Goal: Information Seeking & Learning: Find specific fact

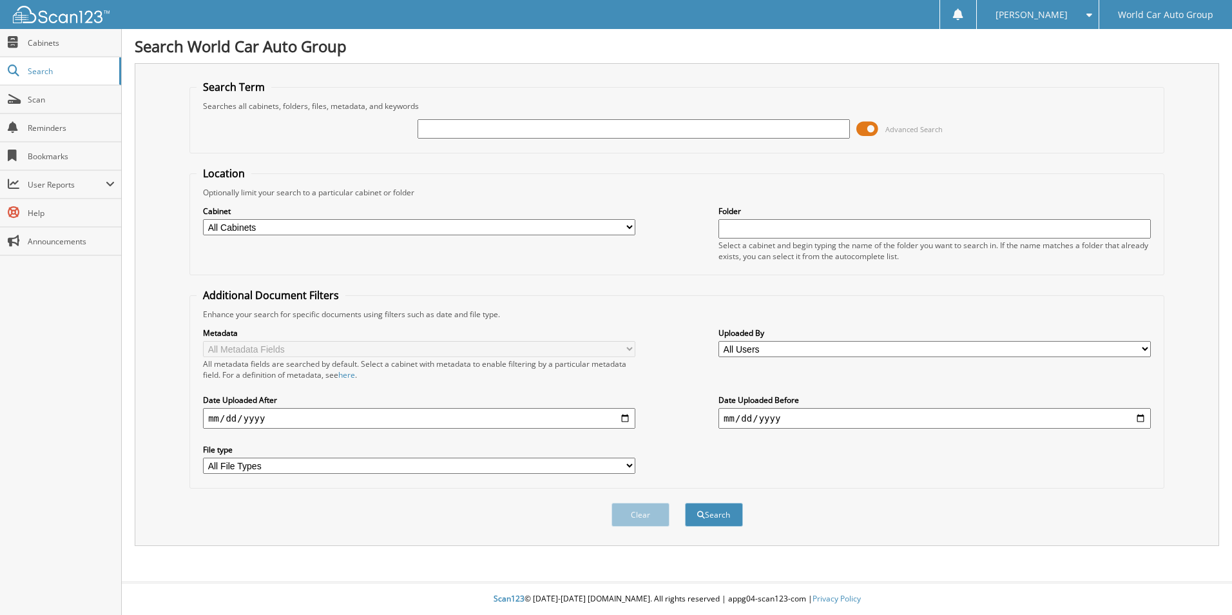
click at [476, 130] on input "text" at bounding box center [634, 128] width 432 height 19
type input "666048"
click at [621, 422] on input "date" at bounding box center [419, 418] width 432 height 21
type input "[DATE]"
click at [704, 510] on button "Search" at bounding box center [714, 515] width 58 height 24
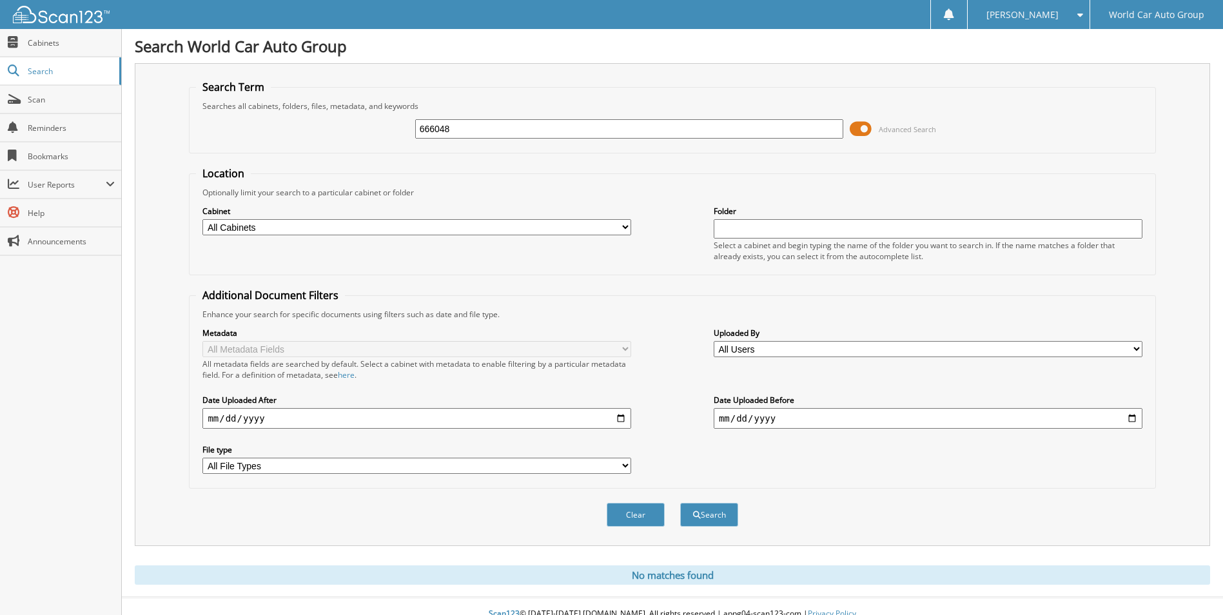
click at [623, 418] on input "[DATE]" at bounding box center [416, 418] width 429 height 21
type input "2025-09-18"
click at [706, 516] on button "Search" at bounding box center [709, 515] width 58 height 24
click at [619, 420] on input "2025-09-18" at bounding box center [416, 418] width 429 height 21
type input "2025-09-08"
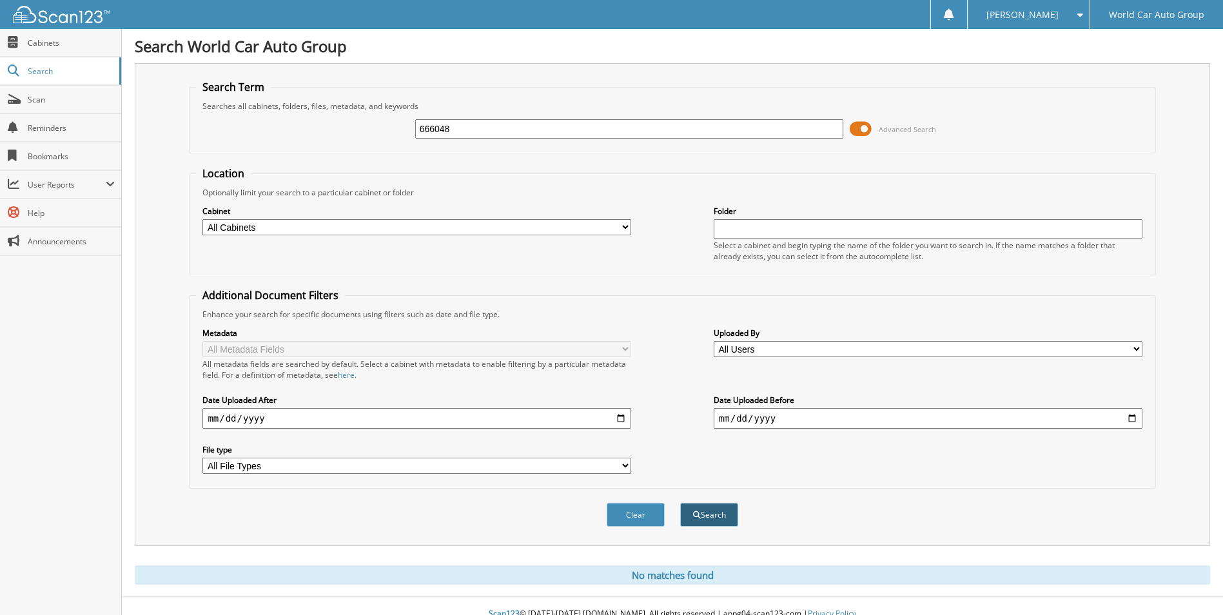
click at [701, 514] on button "Search" at bounding box center [709, 515] width 58 height 24
drag, startPoint x: 459, startPoint y: 132, endPoint x: 401, endPoint y: 126, distance: 58.3
click at [401, 126] on div "666048 Advanced Search" at bounding box center [672, 129] width 952 height 35
click at [702, 515] on button "Search" at bounding box center [709, 515] width 58 height 24
click at [55, 44] on span "Cabinets" at bounding box center [71, 42] width 87 height 11
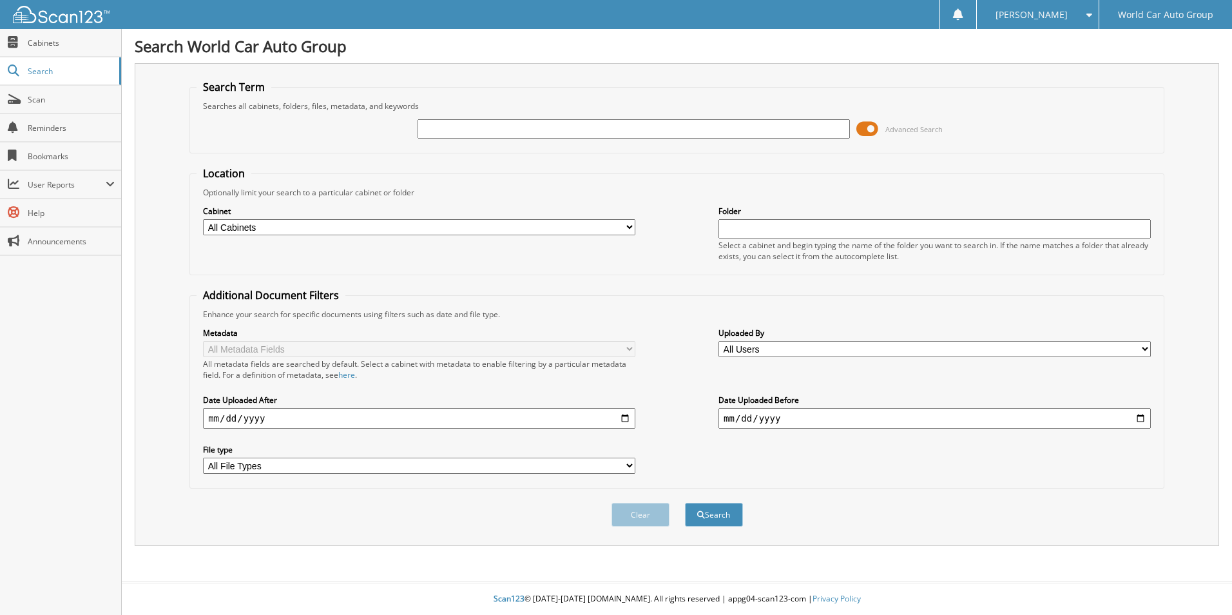
click at [434, 127] on input "text" at bounding box center [634, 128] width 432 height 19
type input "0032582"
click at [628, 417] on input "date" at bounding box center [419, 418] width 432 height 21
type input "2025-09-07"
click at [729, 513] on button "Search" at bounding box center [714, 515] width 58 height 24
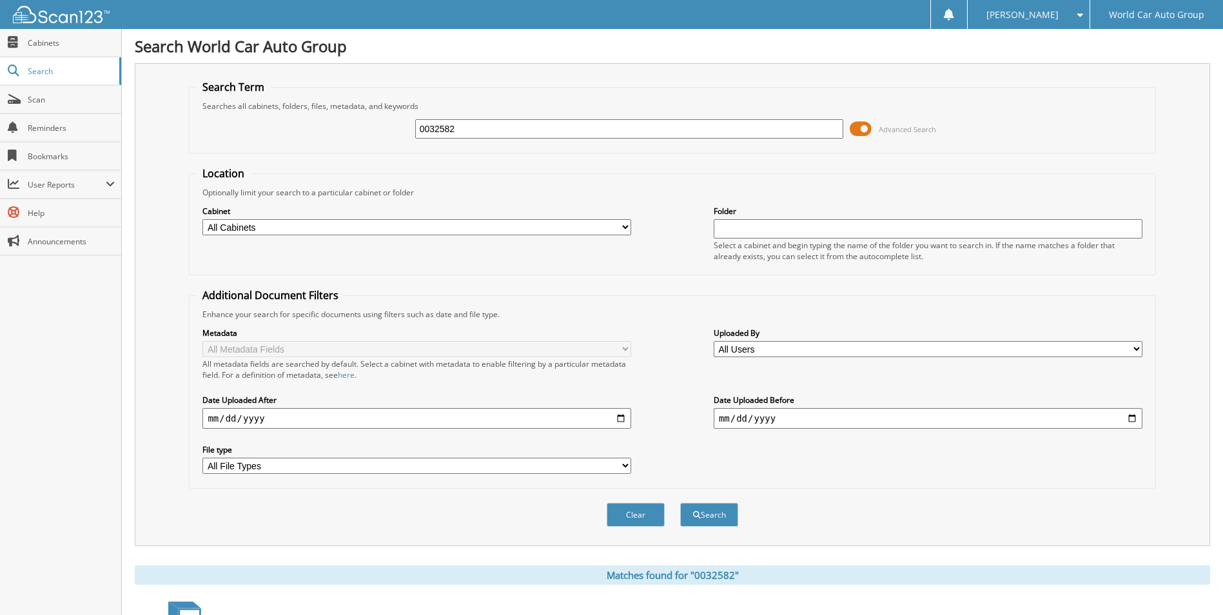
click at [620, 230] on select "All Cabinets CANCELLATION LEGEND KIA MAZDA REPAIR ORDERS WCNB SCANNER WHOLESALE…" at bounding box center [416, 227] width 429 height 16
select select "10809"
click at [202, 219] on select "All Cabinets CANCELLATION LEGEND KIA MAZDA REPAIR ORDERS WCNB SCANNER WHOLESALE…" at bounding box center [416, 227] width 429 height 16
click at [712, 516] on button "Search" at bounding box center [709, 515] width 58 height 24
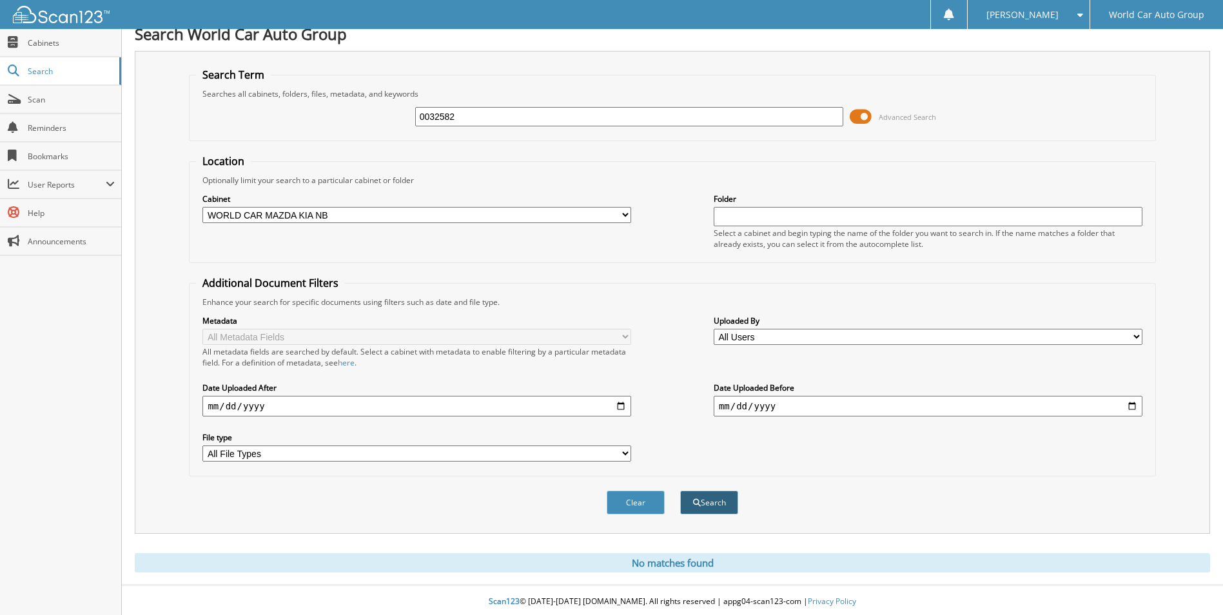
scroll to position [15, 0]
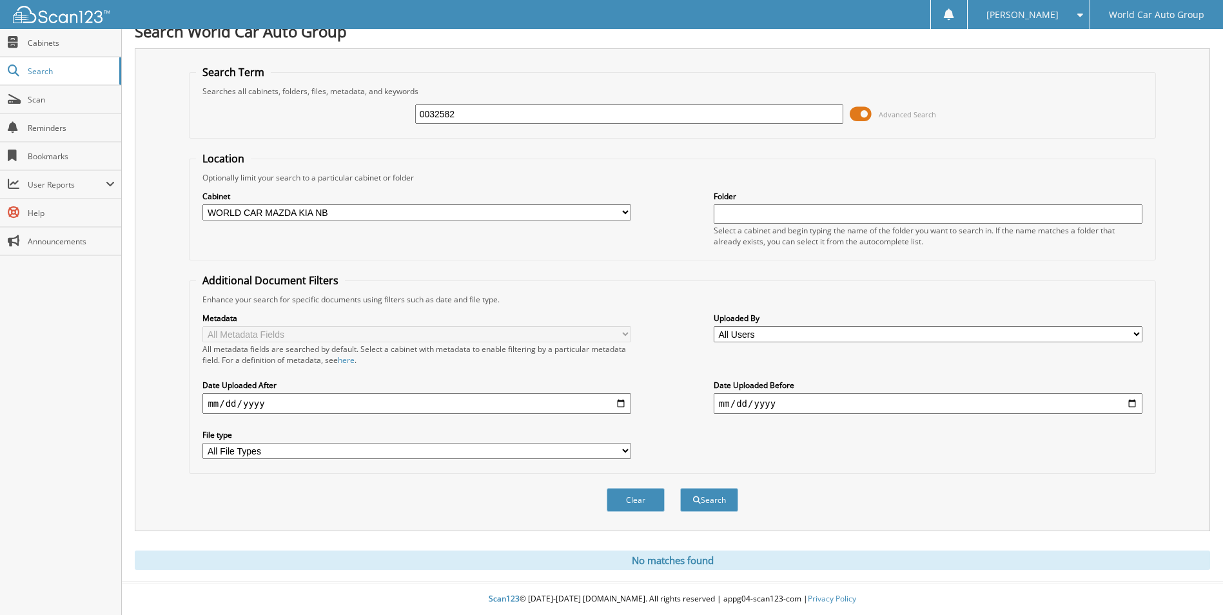
click at [623, 405] on input "2025-09-07" at bounding box center [416, 403] width 429 height 21
type input "2025-09-18"
click at [704, 503] on button "Search" at bounding box center [709, 500] width 58 height 24
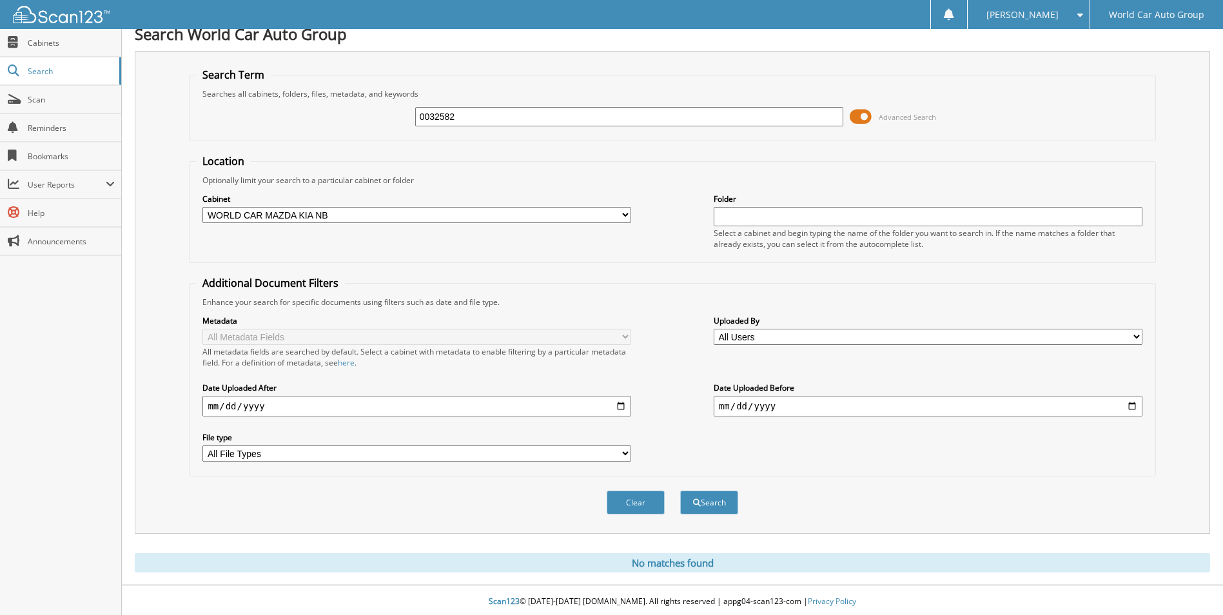
scroll to position [15, 0]
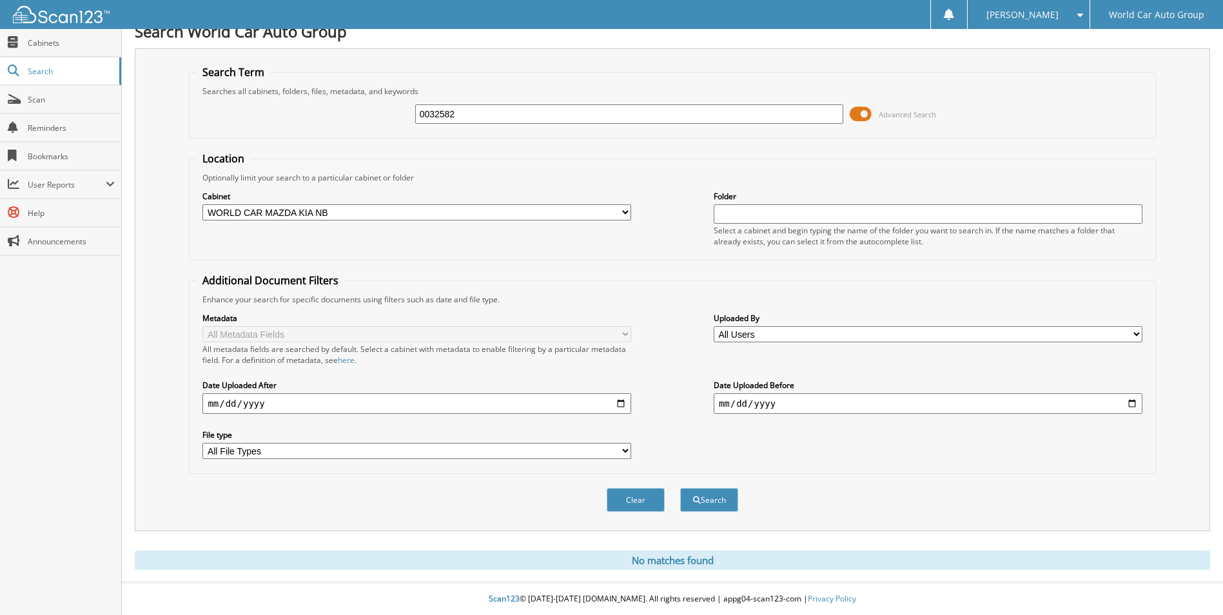
drag, startPoint x: 447, startPoint y: 112, endPoint x: 334, endPoint y: 82, distance: 116.8
click at [374, 97] on div "0032582 Advanced Search" at bounding box center [672, 114] width 952 height 35
type input "[PERSON_NAME]"
click at [704, 503] on button "Search" at bounding box center [709, 500] width 58 height 24
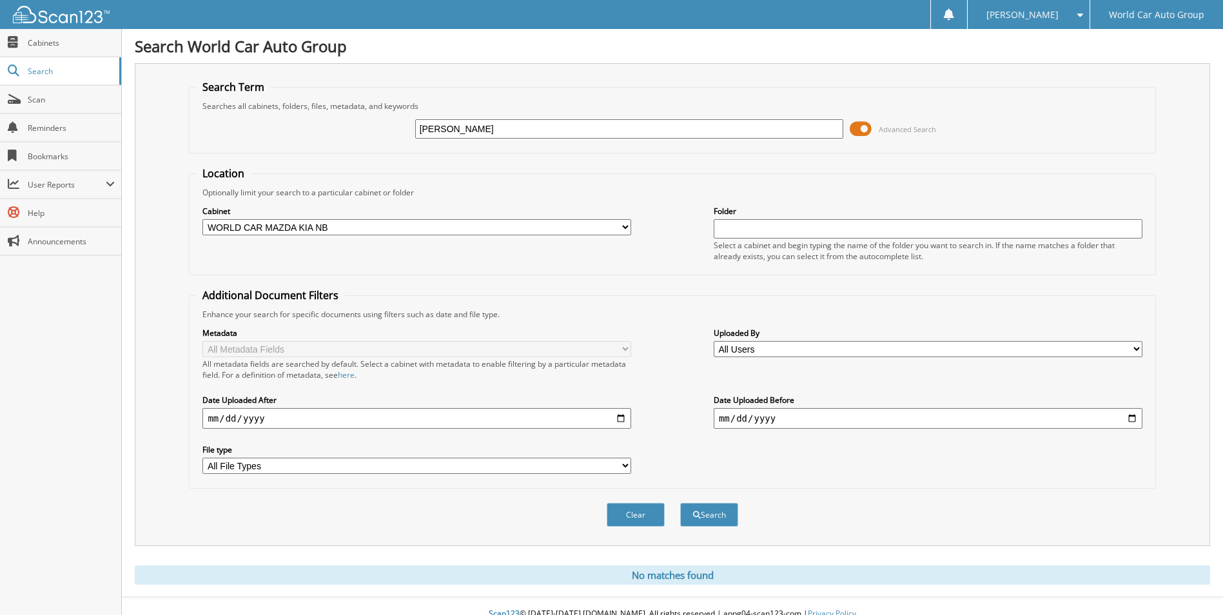
click at [863, 128] on span at bounding box center [861, 128] width 22 height 19
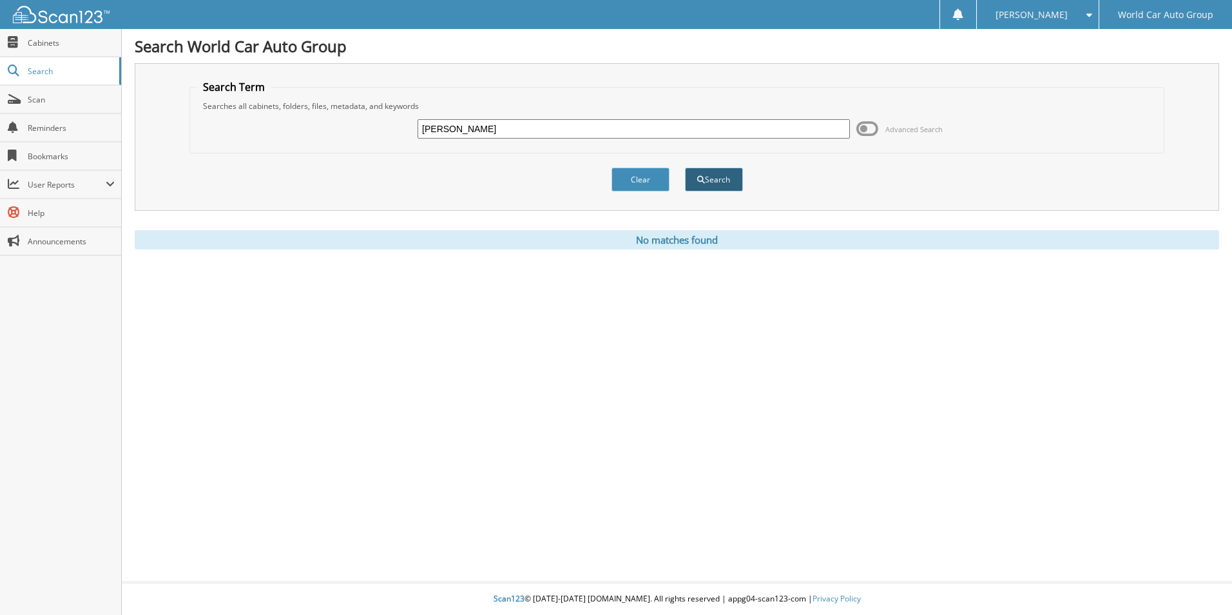
click at [704, 177] on span "submit" at bounding box center [701, 180] width 8 height 8
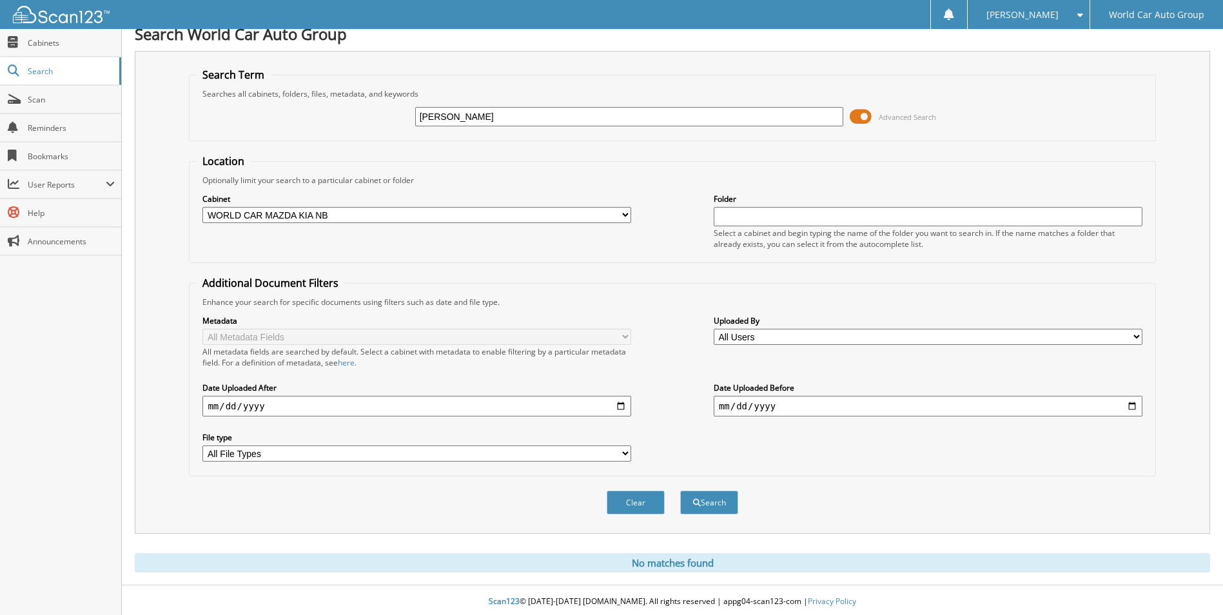
scroll to position [15, 0]
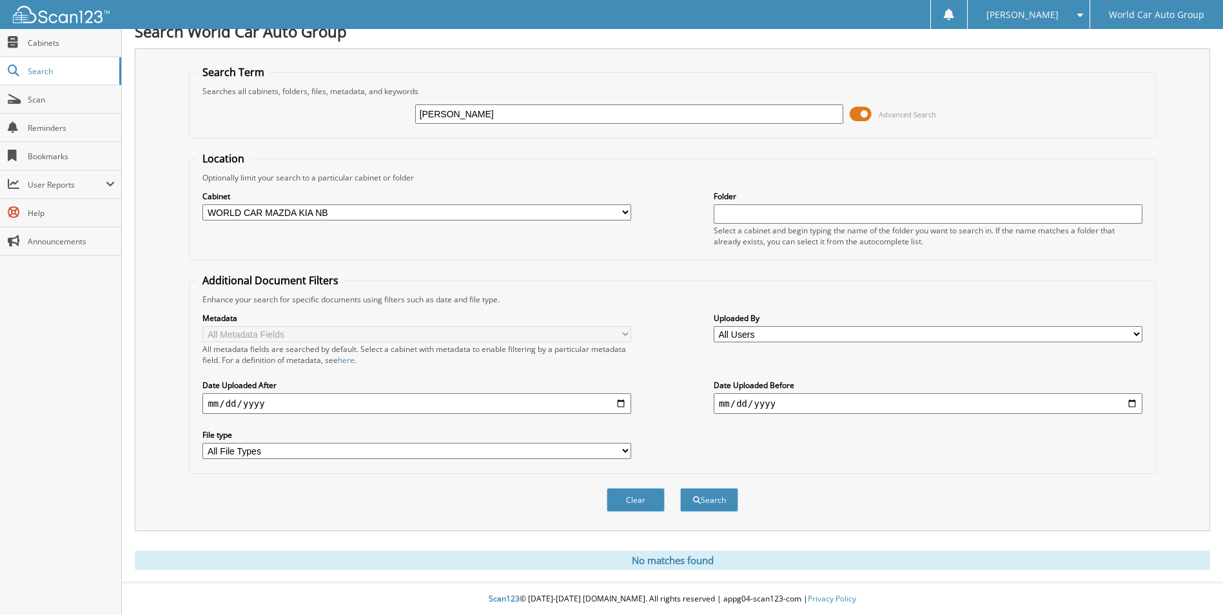
click at [724, 211] on input "text" at bounding box center [928, 213] width 429 height 19
type input "0032582"
click at [680, 488] on button "Search" at bounding box center [709, 500] width 58 height 24
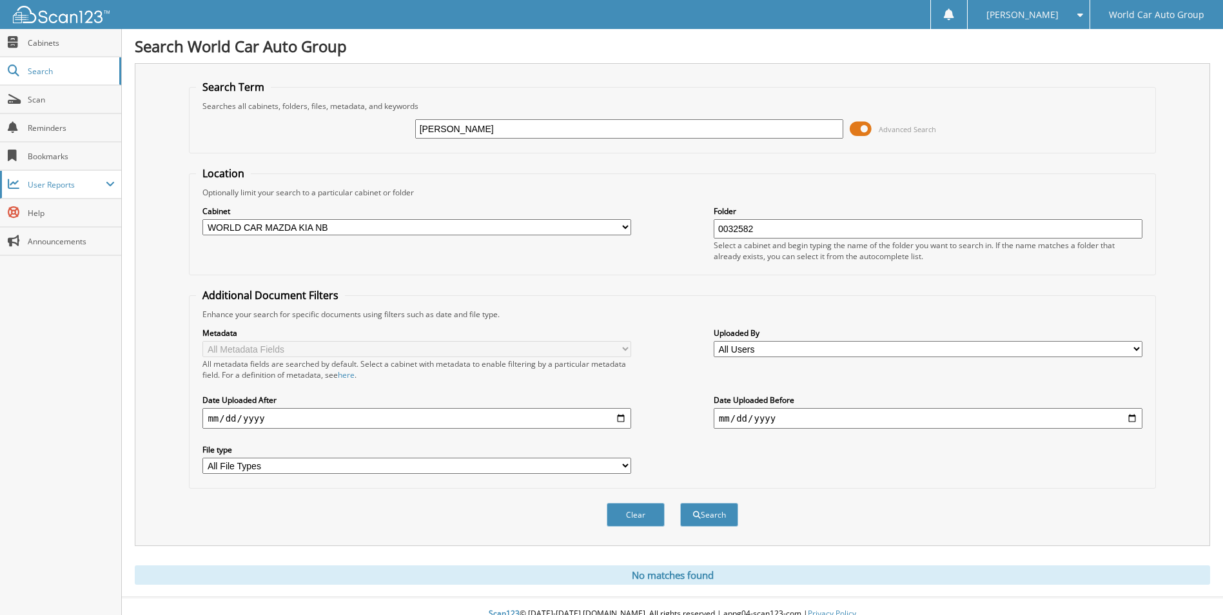
click at [53, 189] on span "User Reports" at bounding box center [67, 184] width 78 height 11
click at [52, 240] on span "All Recent Activity" at bounding box center [67, 241] width 95 height 12
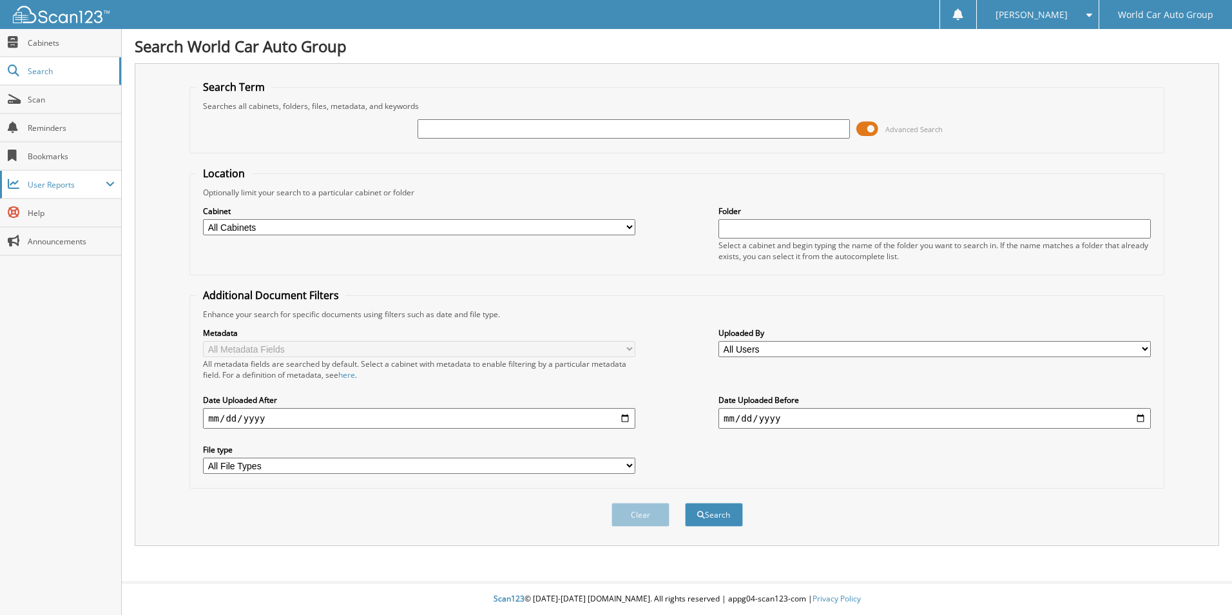
click at [73, 186] on span "User Reports" at bounding box center [67, 184] width 78 height 11
click at [74, 244] on span "All Recent Activity" at bounding box center [67, 241] width 95 height 12
click at [415, 230] on select "All Cabinets CANCELLATION LEGEND KIA MAZDA REPAIR ORDERS WCNB SCANNER WHOLESALE…" at bounding box center [419, 227] width 432 height 16
select select "10809"
click at [203, 219] on select "All Cabinets CANCELLATION LEGEND KIA MAZDA REPAIR ORDERS WCNB SCANNER WHOLESALE…" at bounding box center [419, 227] width 432 height 16
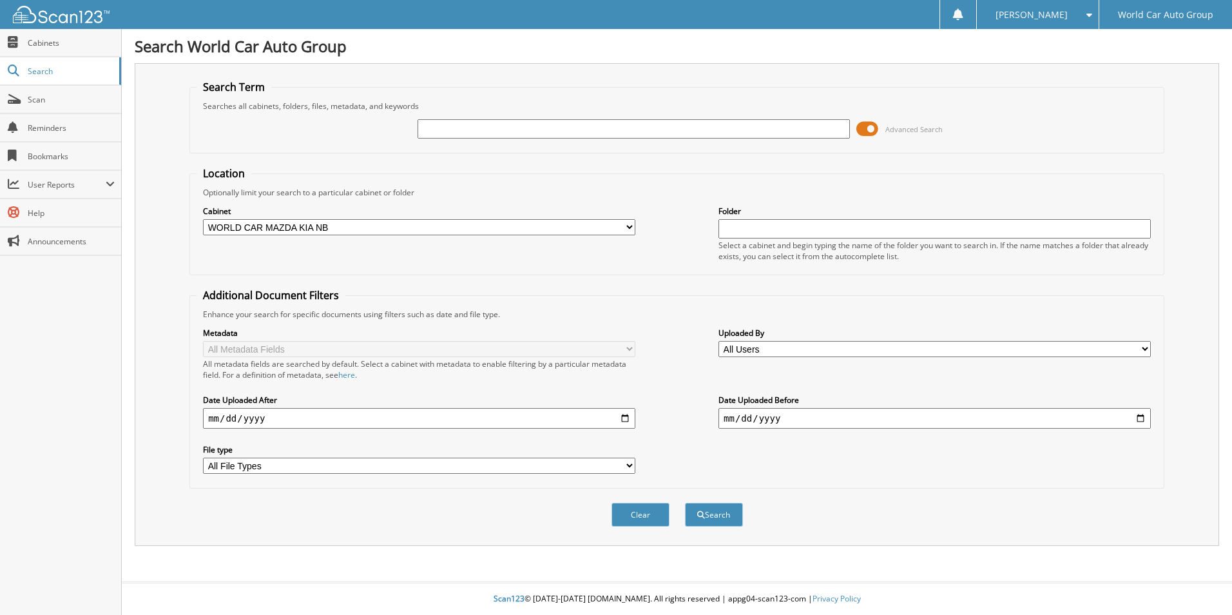
click at [263, 414] on input "date" at bounding box center [419, 418] width 432 height 21
click at [626, 424] on input "date" at bounding box center [419, 418] width 432 height 21
type input "[DATE]"
click at [785, 416] on input "date" at bounding box center [935, 418] width 432 height 21
click at [706, 514] on button "Search" at bounding box center [714, 515] width 58 height 24
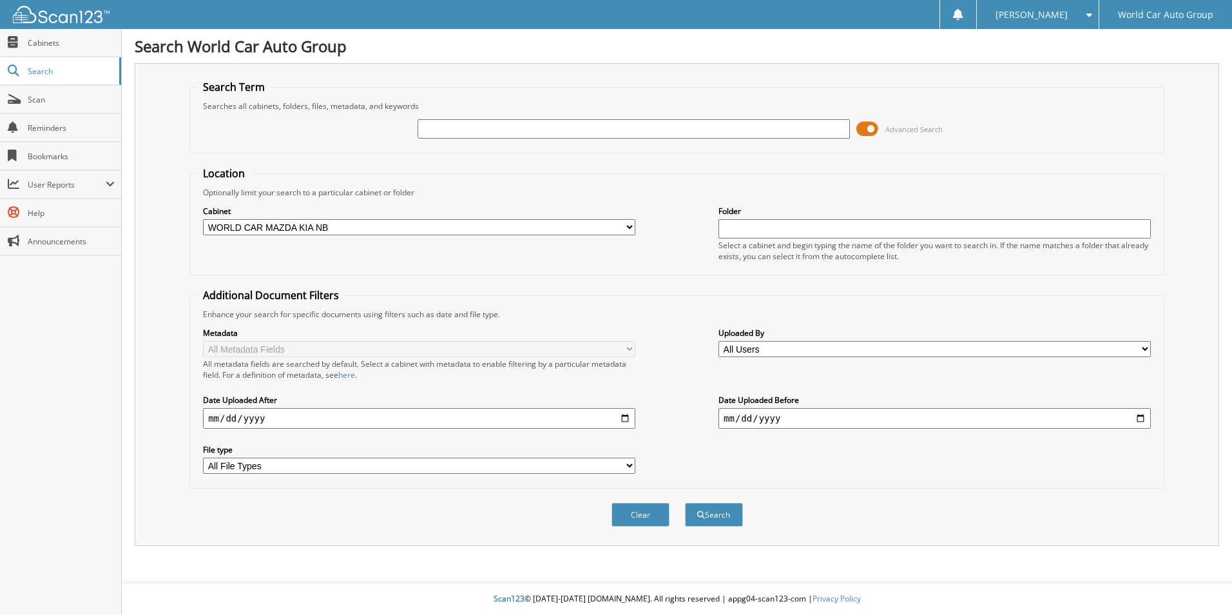
click at [438, 125] on input "text" at bounding box center [634, 128] width 432 height 19
click at [1142, 417] on input "date" at bounding box center [935, 418] width 432 height 21
type input "2025-09-19"
click at [706, 516] on button "Search" at bounding box center [714, 515] width 58 height 24
click at [71, 41] on span "Cabinets" at bounding box center [71, 42] width 87 height 11
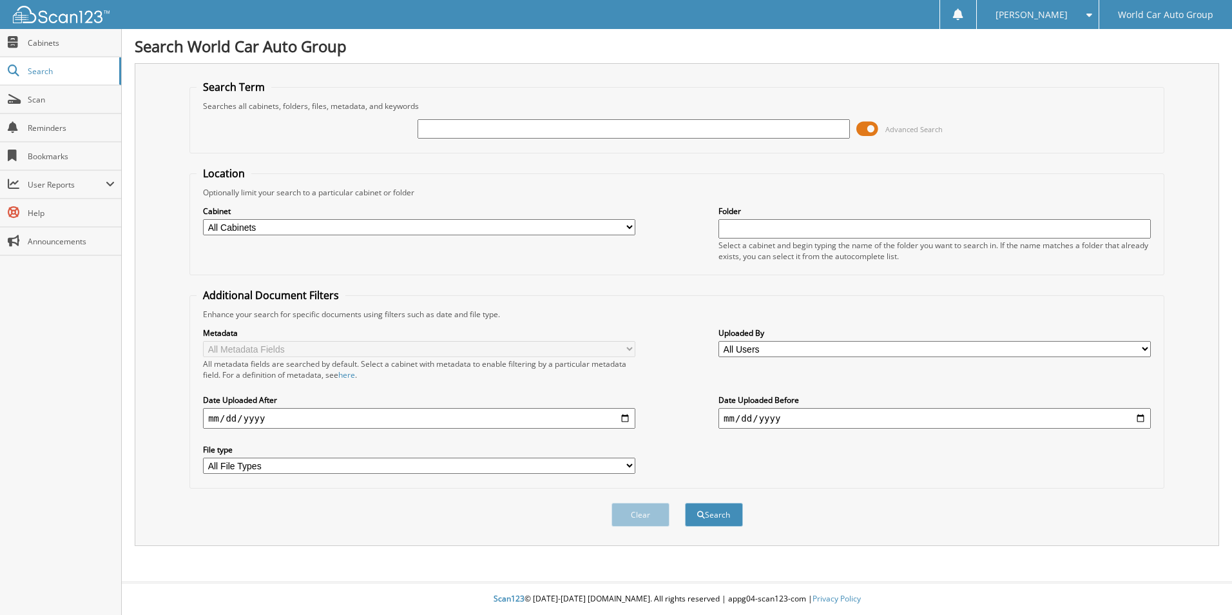
click at [440, 137] on input "text" at bounding box center [634, 128] width 432 height 19
type input "0032517"
click at [712, 514] on button "Search" at bounding box center [714, 515] width 58 height 24
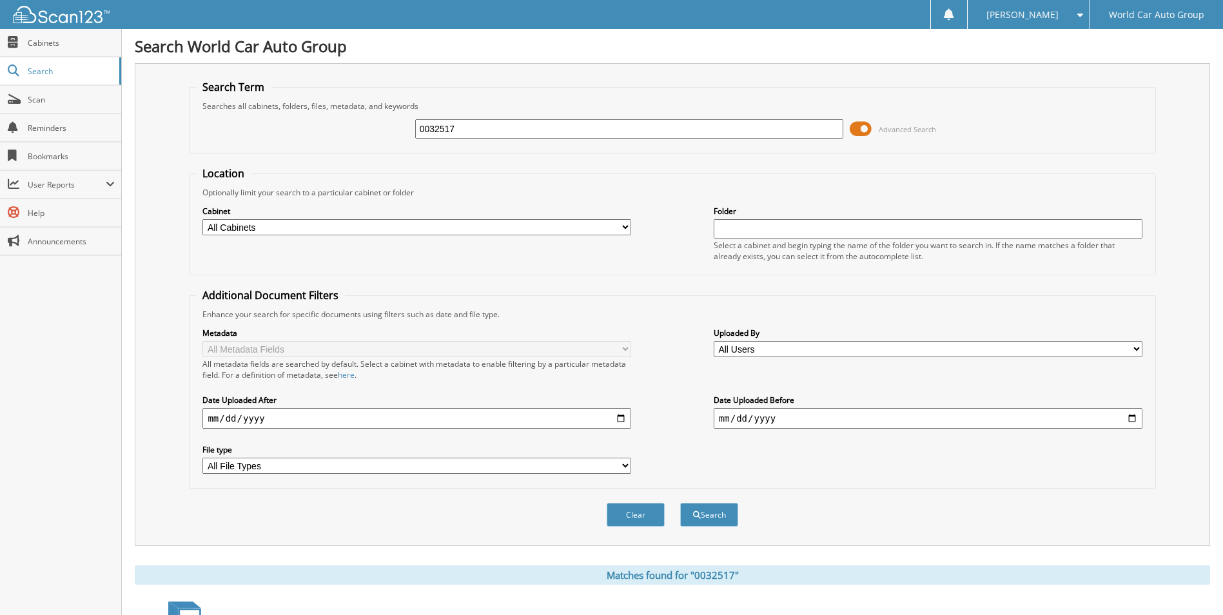
drag, startPoint x: 453, startPoint y: 129, endPoint x: 402, endPoint y: 125, distance: 51.7
click at [402, 125] on div "0032517 Advanced Search" at bounding box center [672, 129] width 952 height 35
type input "c"
type input "veronica salazar figueroa"
click at [705, 515] on button "Search" at bounding box center [709, 515] width 58 height 24
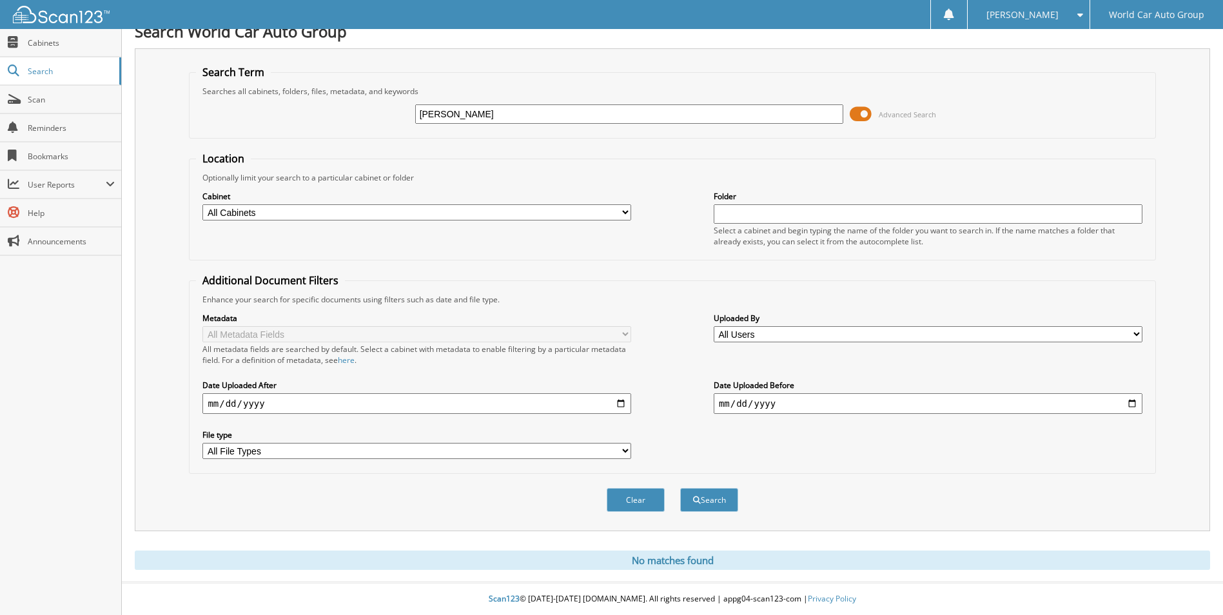
click at [284, 211] on select "All Cabinets CANCELLATION LEGEND KIA MAZDA REPAIR ORDERS WCNB SCANNER WHOLESALE…" at bounding box center [416, 212] width 429 height 16
select select "10809"
click at [202, 204] on select "All Cabinets CANCELLATION LEGEND KIA MAZDA REPAIR ORDERS WCNB SCANNER WHOLESALE…" at bounding box center [416, 212] width 429 height 16
click at [699, 500] on button "Search" at bounding box center [709, 500] width 58 height 24
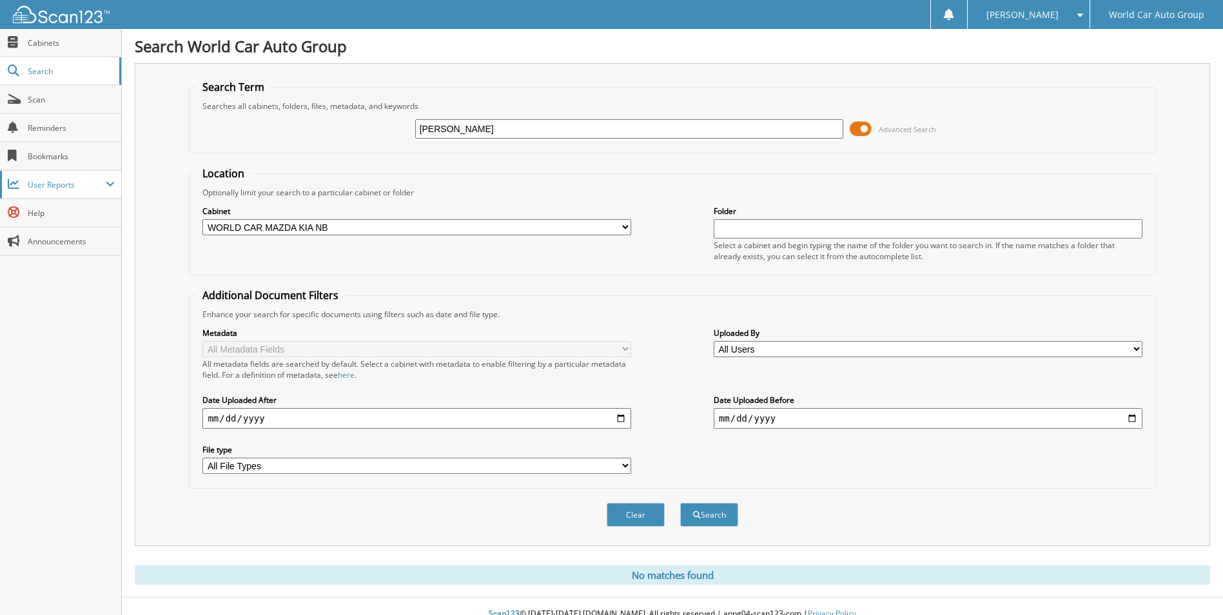
click at [47, 184] on span "User Reports" at bounding box center [67, 184] width 78 height 11
click at [53, 215] on span "My Recent Activity" at bounding box center [67, 213] width 95 height 12
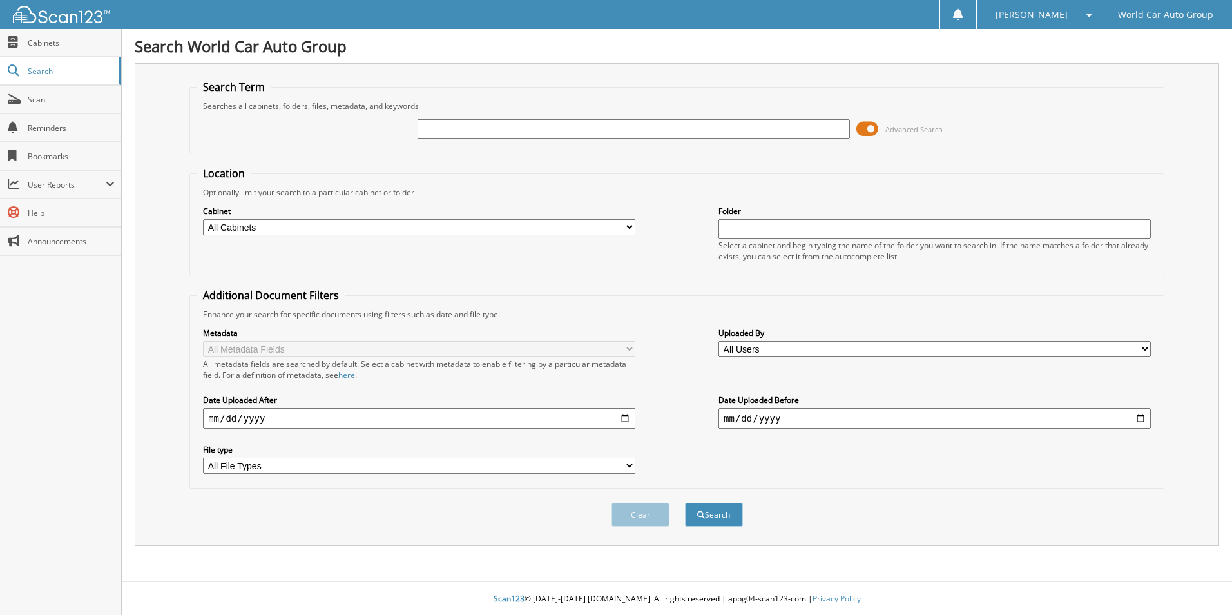
click at [451, 131] on input "text" at bounding box center [634, 128] width 432 height 19
type input "372541"
click at [712, 515] on button "Search" at bounding box center [714, 515] width 58 height 24
click at [53, 104] on span "Scan" at bounding box center [71, 99] width 87 height 11
